Goal: Task Accomplishment & Management: Manage account settings

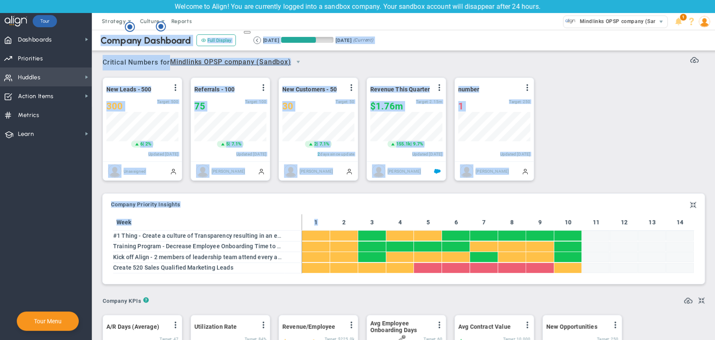
click at [62, 79] on span "Huddles Huddles" at bounding box center [46, 76] width 92 height 19
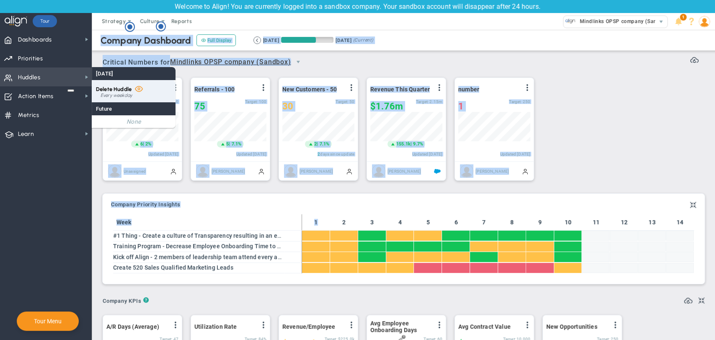
click at [124, 89] on span "Delete Huddle" at bounding box center [114, 89] width 36 height 6
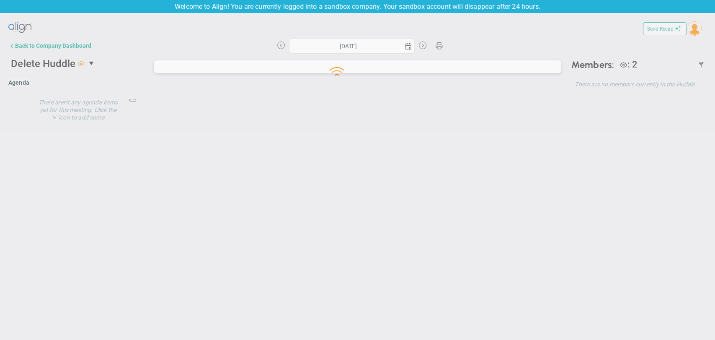
type input "[DATE]"
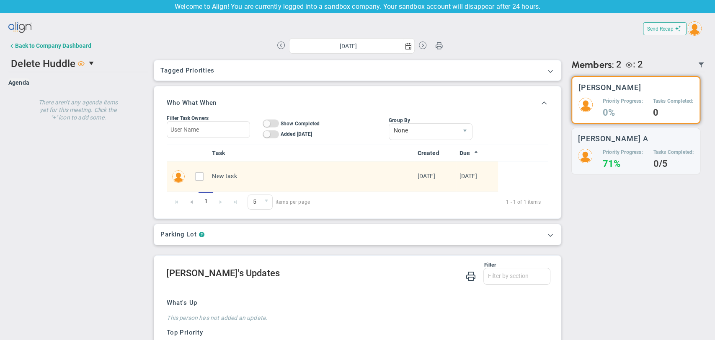
click at [687, 31] on img at bounding box center [694, 28] width 14 height 14
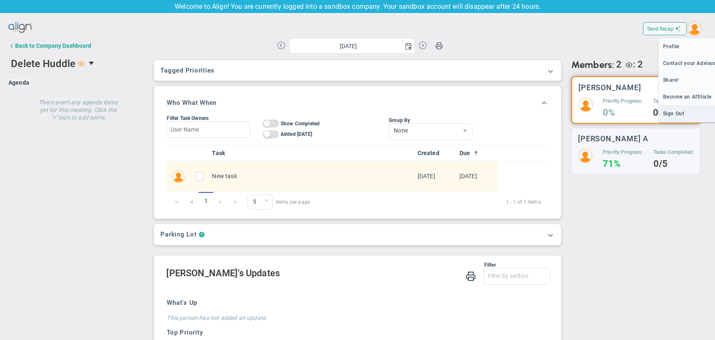
click at [674, 110] on span "Sign Out" at bounding box center [690, 113] width 64 height 17
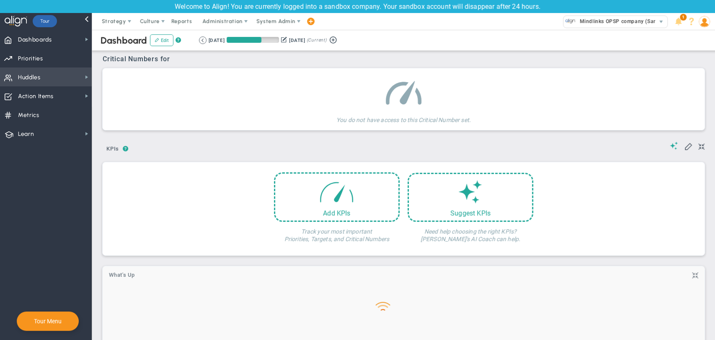
click at [54, 78] on span "Huddles Huddles" at bounding box center [46, 76] width 92 height 19
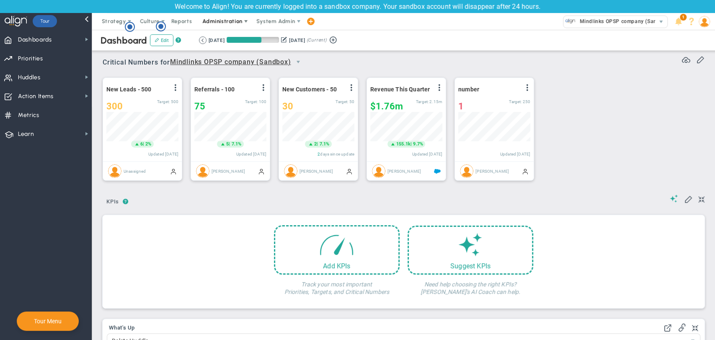
click at [224, 17] on span "Administration" at bounding box center [223, 21] width 54 height 17
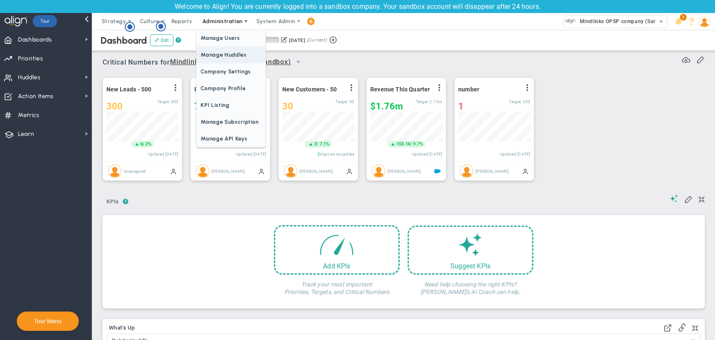
click at [214, 53] on span "Manage Huddles" at bounding box center [230, 54] width 69 height 17
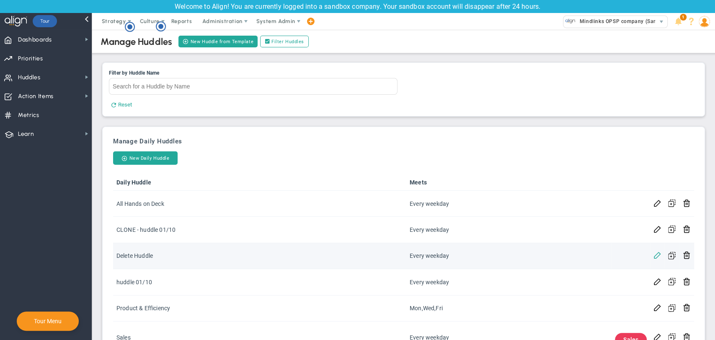
click at [653, 257] on span at bounding box center [657, 254] width 8 height 8
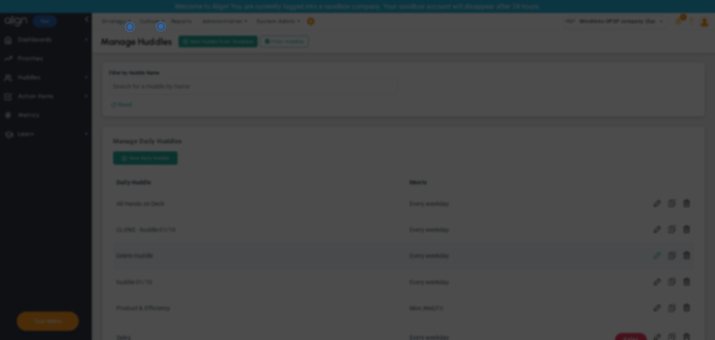
checkbox input "false"
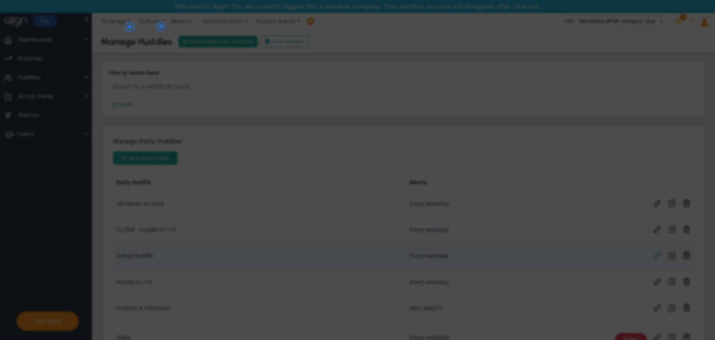
checkbox input "false"
type input "Delete Huddle"
checkbox input "true"
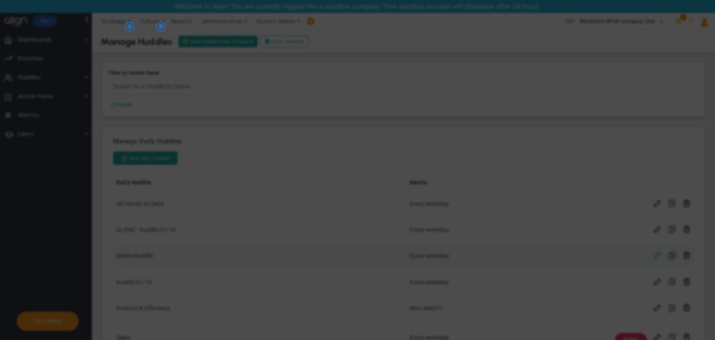
checkbox input "true"
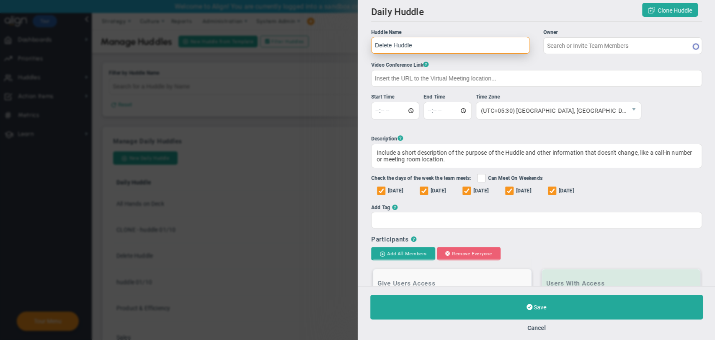
type input "[PERSON_NAME]"
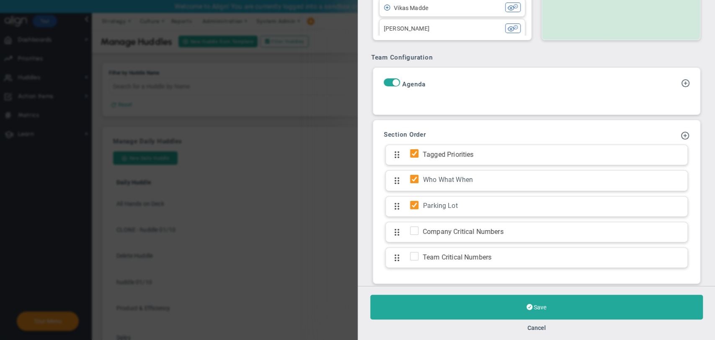
scroll to position [719, 0]
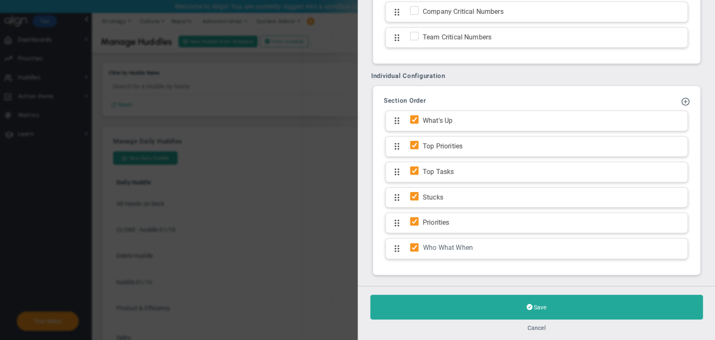
click at [543, 327] on button "Cancel" at bounding box center [536, 327] width 18 height 7
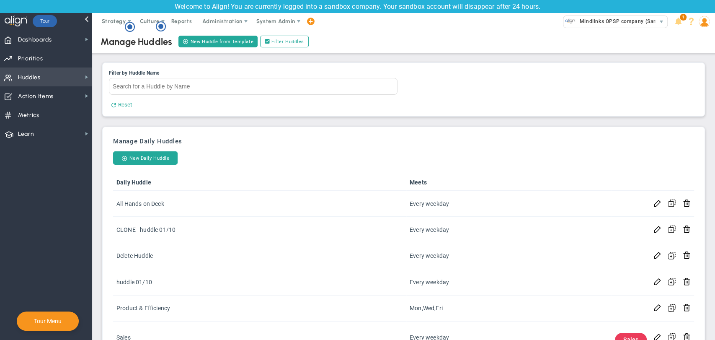
click at [62, 81] on span "Huddles Huddles" at bounding box center [46, 76] width 92 height 19
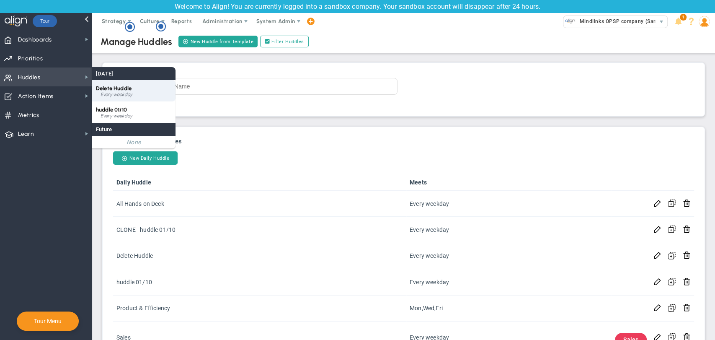
click at [116, 90] on span "Delete Huddle" at bounding box center [114, 88] width 36 height 6
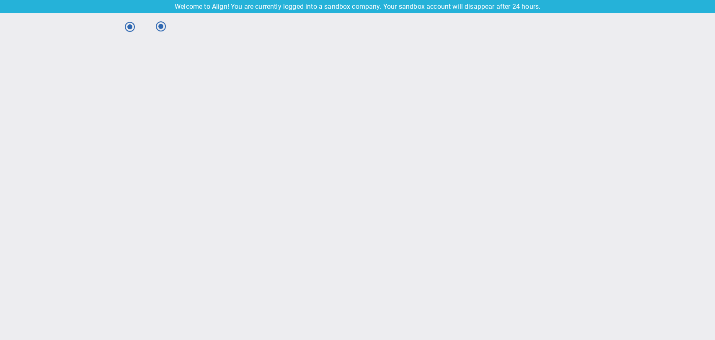
type input "[DATE]"
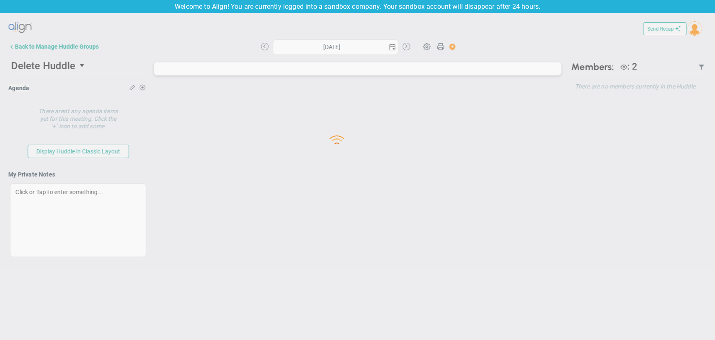
type input "[DATE]"
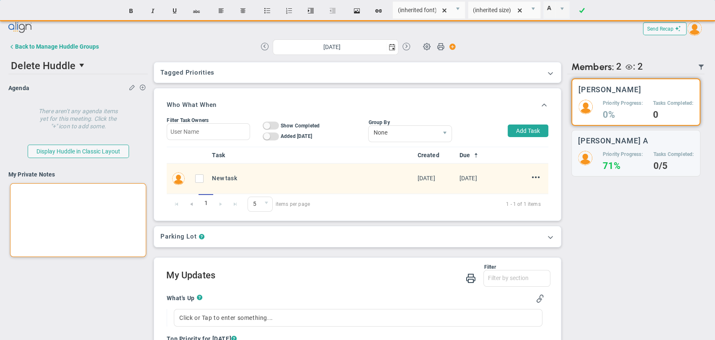
click at [43, 203] on div at bounding box center [78, 220] width 136 height 74
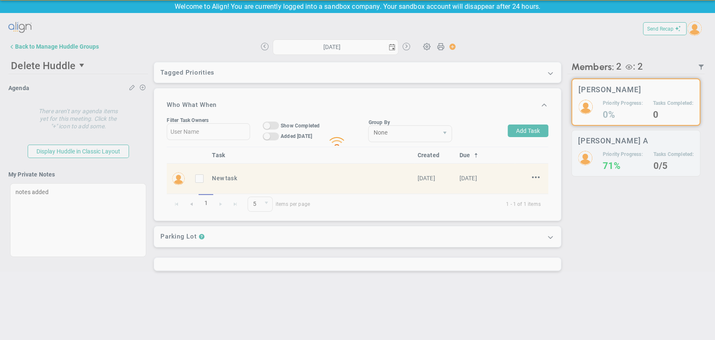
click at [130, 295] on main "Loading... Send Recap Profile Contact your Advisor Share!" at bounding box center [357, 176] width 715 height 327
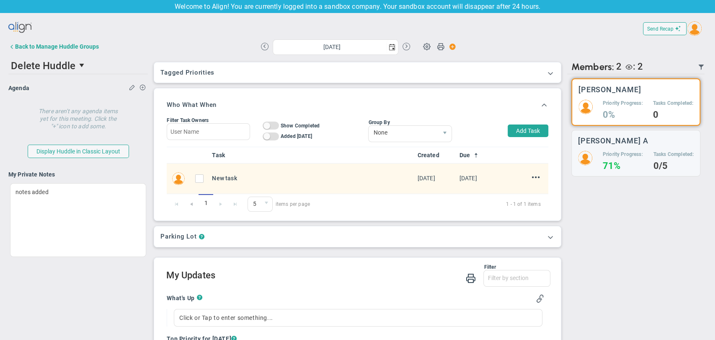
click at [688, 26] on img at bounding box center [694, 28] width 14 height 14
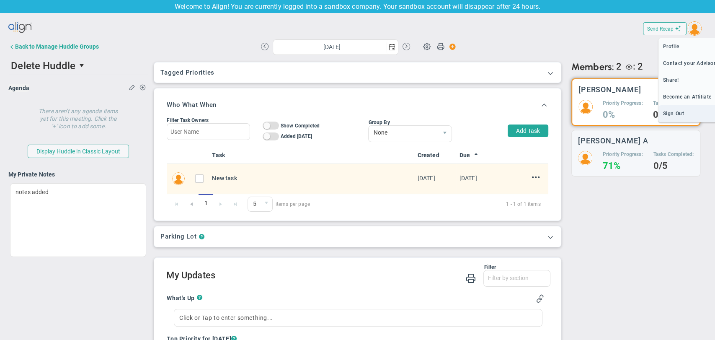
click at [671, 118] on span "Sign Out" at bounding box center [690, 113] width 64 height 17
